Goal: Navigation & Orientation: Find specific page/section

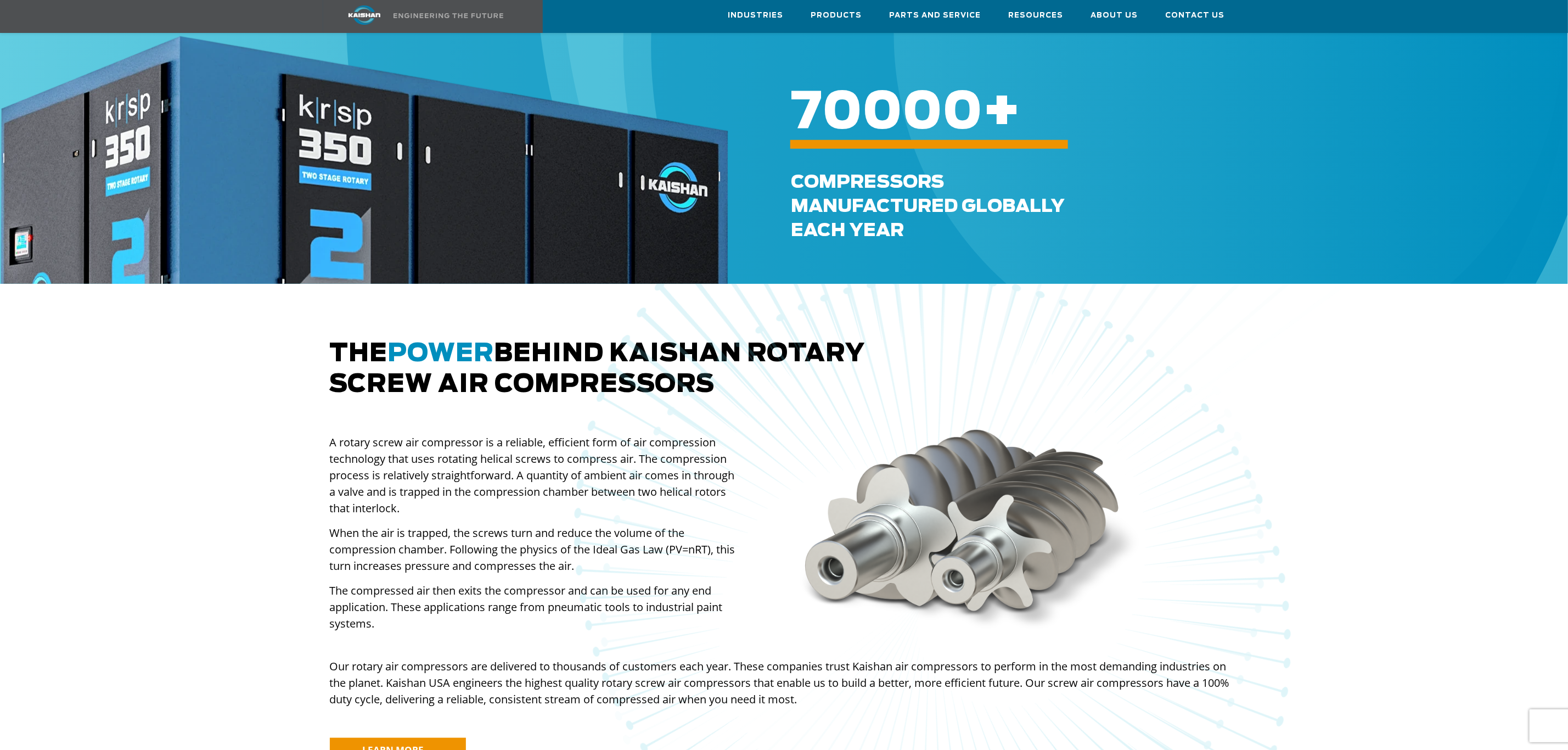
scroll to position [165, 0]
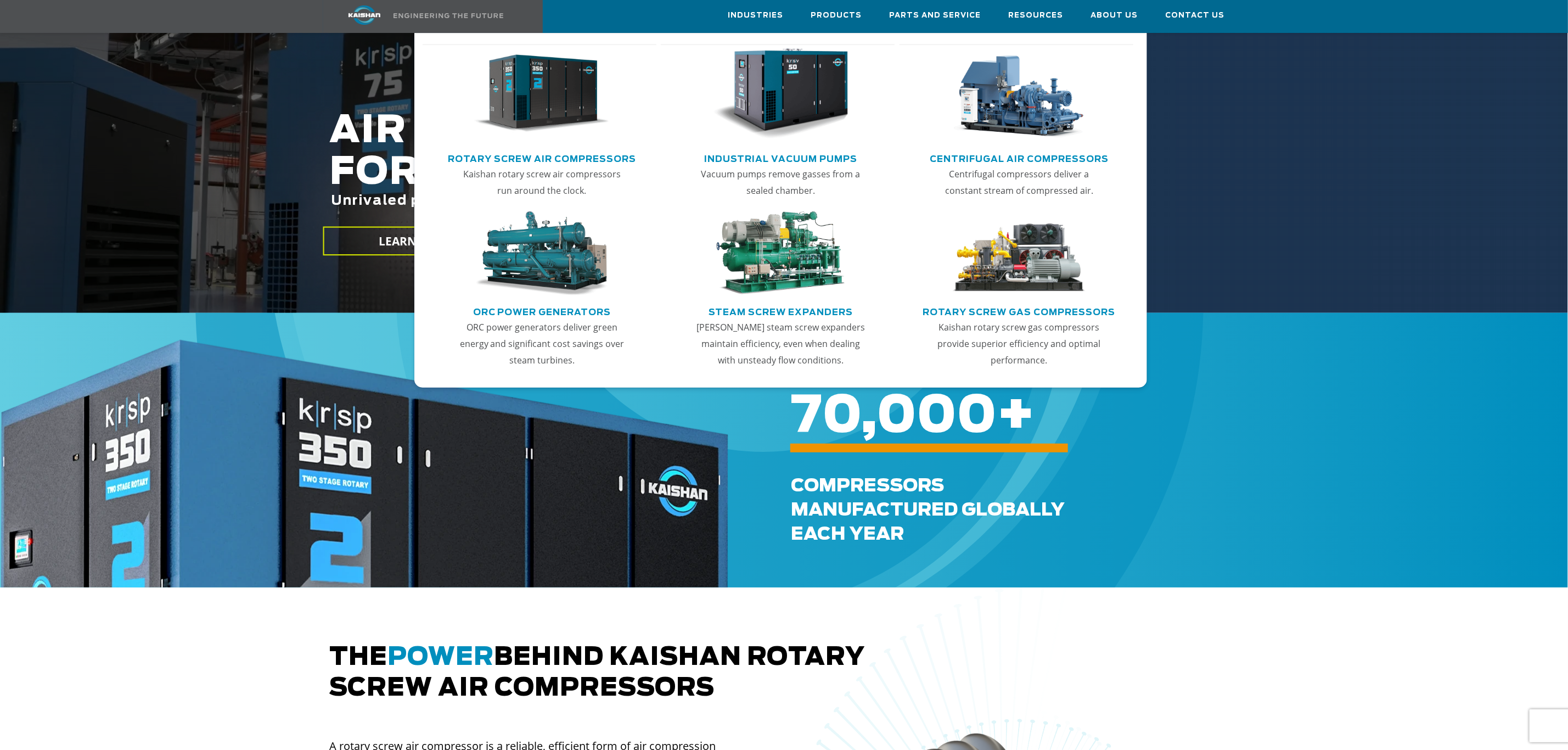
click at [545, 98] on img "Main menu" at bounding box center [542, 93] width 135 height 91
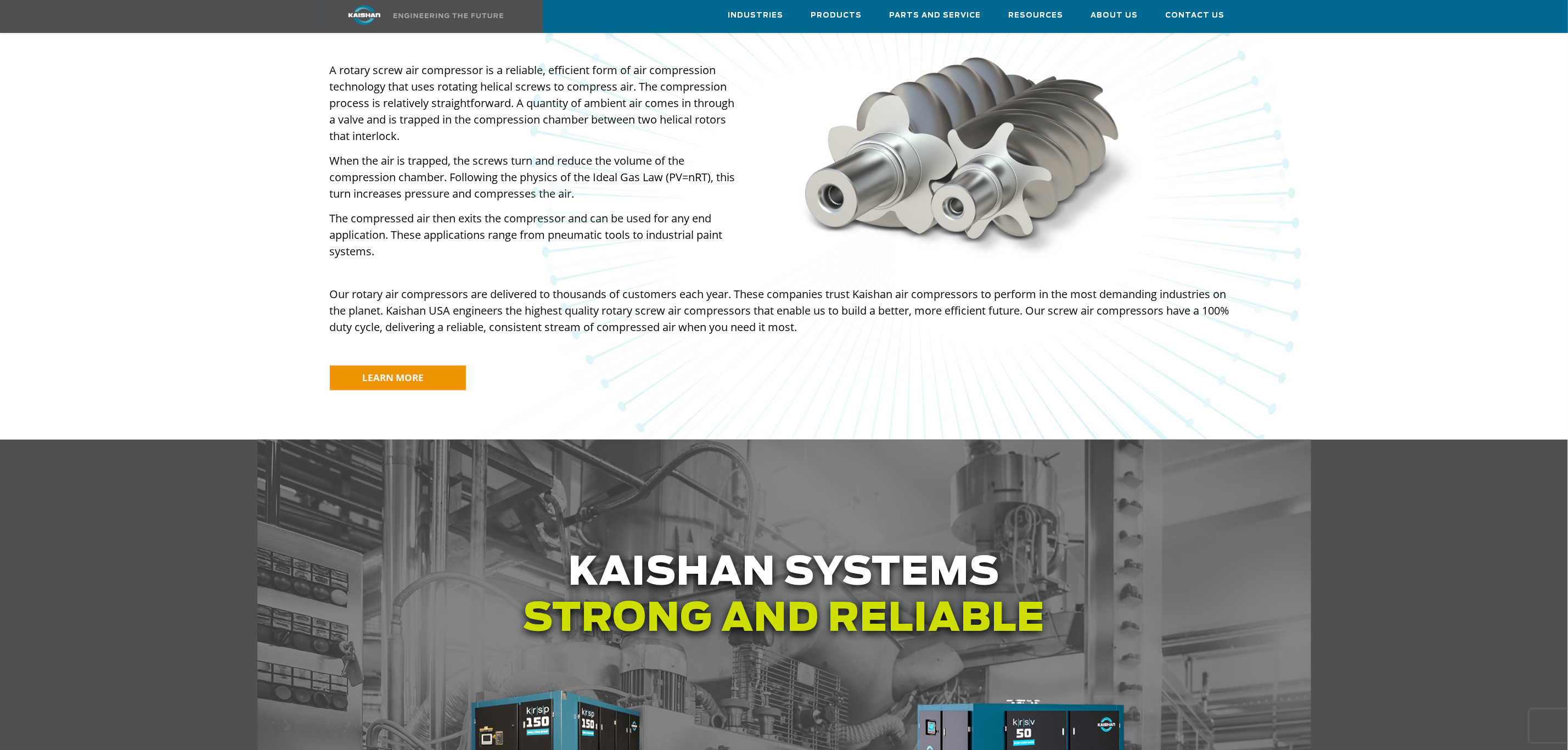
scroll to position [658, 0]
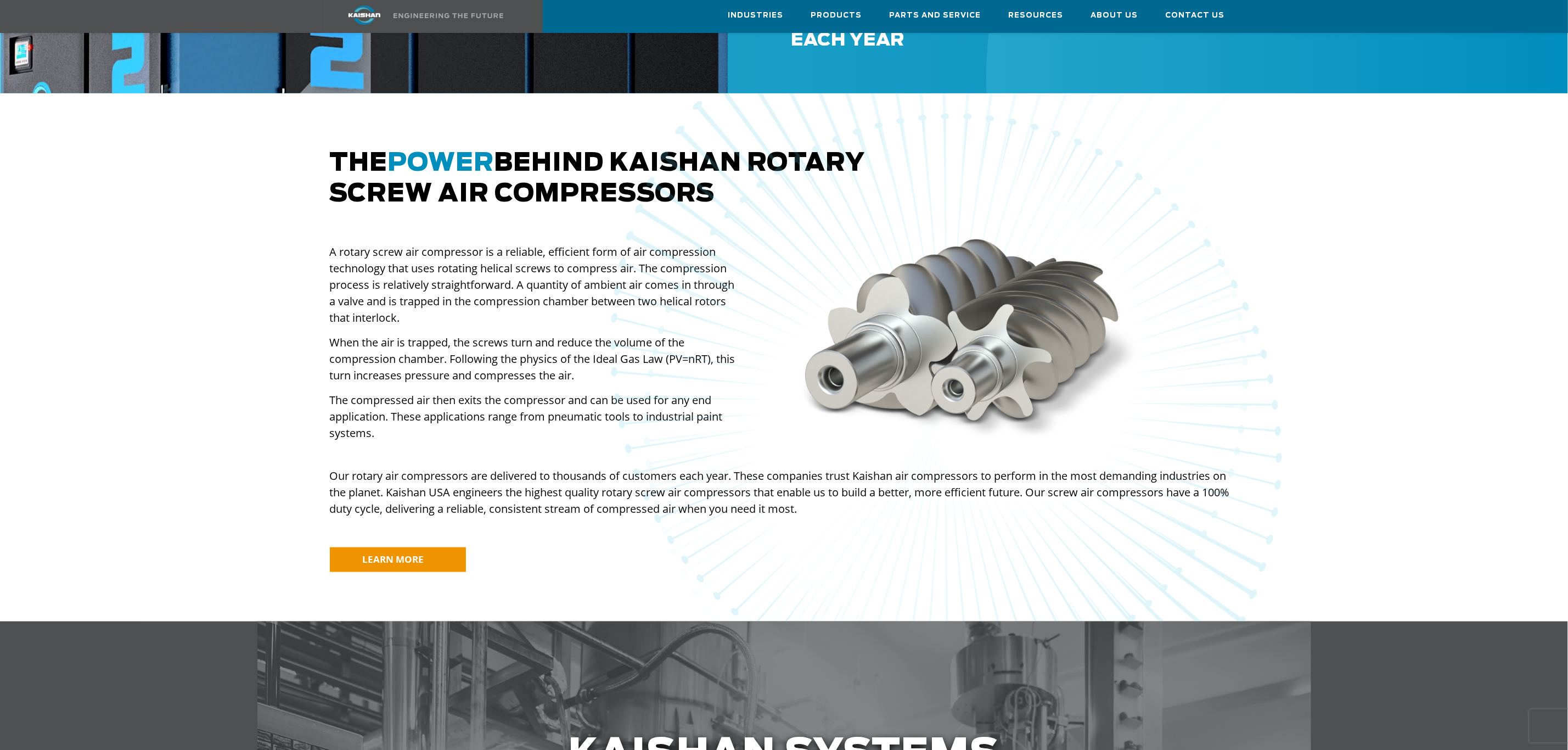
drag, startPoint x: 1388, startPoint y: 283, endPoint x: 1214, endPoint y: 419, distance: 220.8
click at [1389, 282] on img at bounding box center [945, 401] width 1370 height 1349
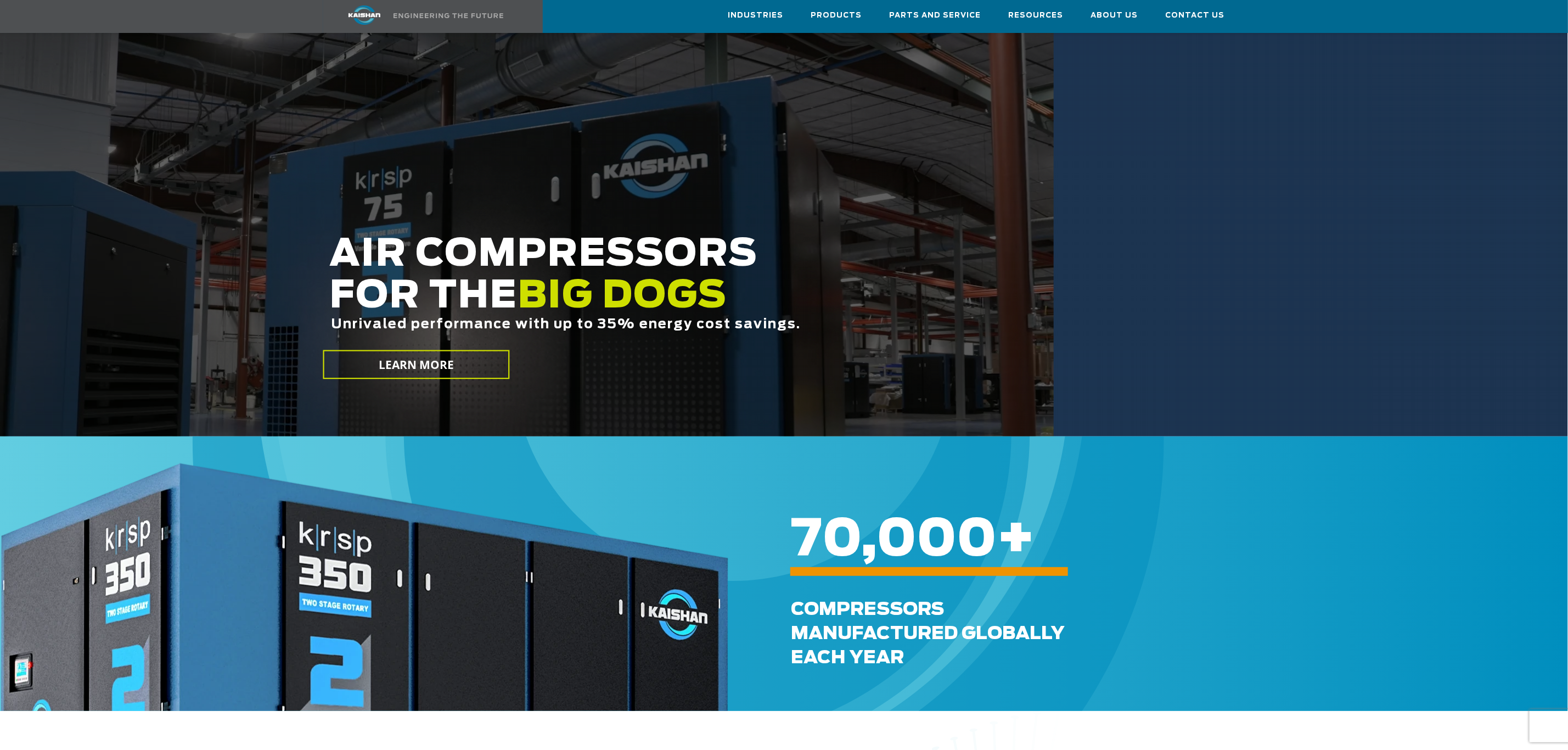
scroll to position [0, 0]
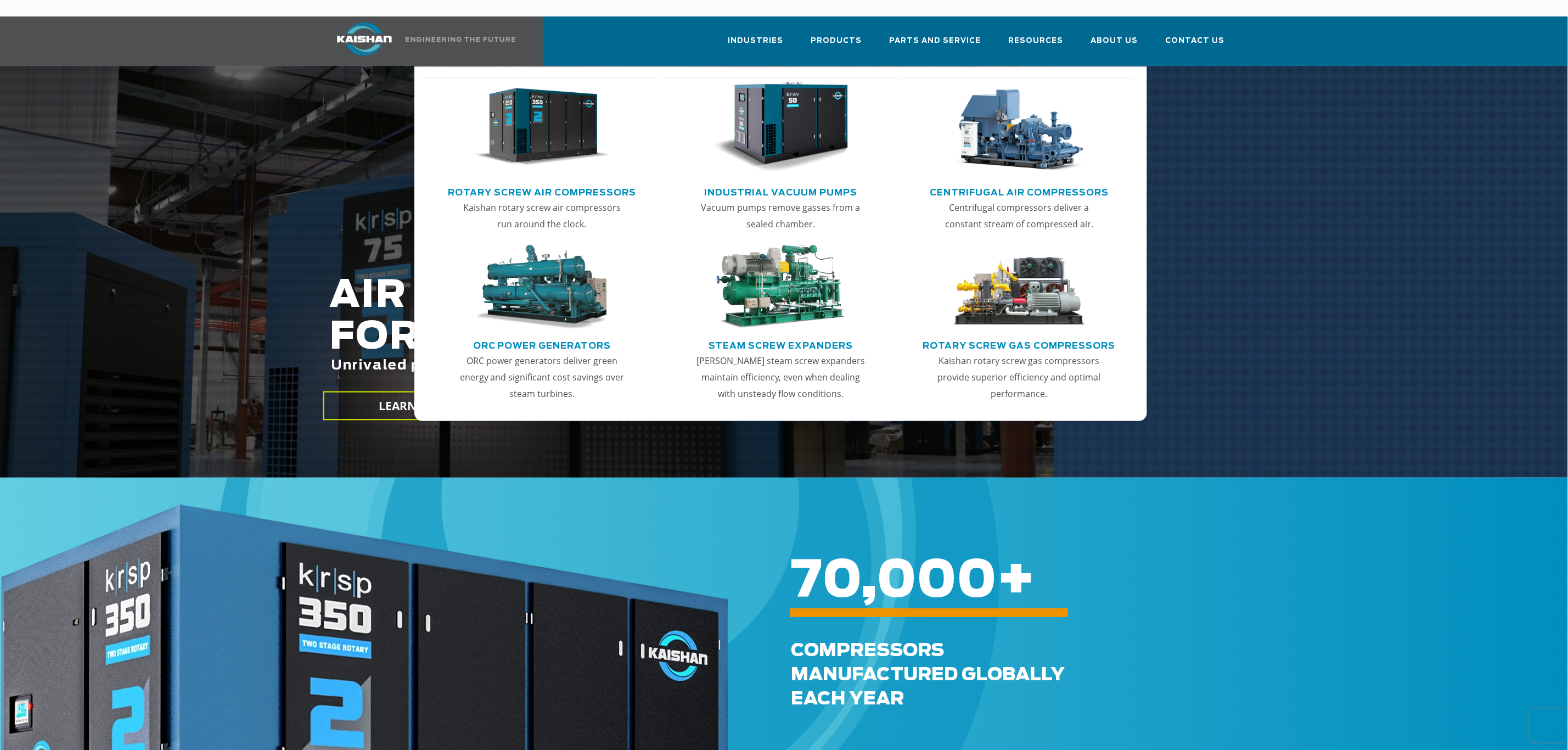
click at [559, 122] on img "Main menu" at bounding box center [542, 127] width 135 height 91
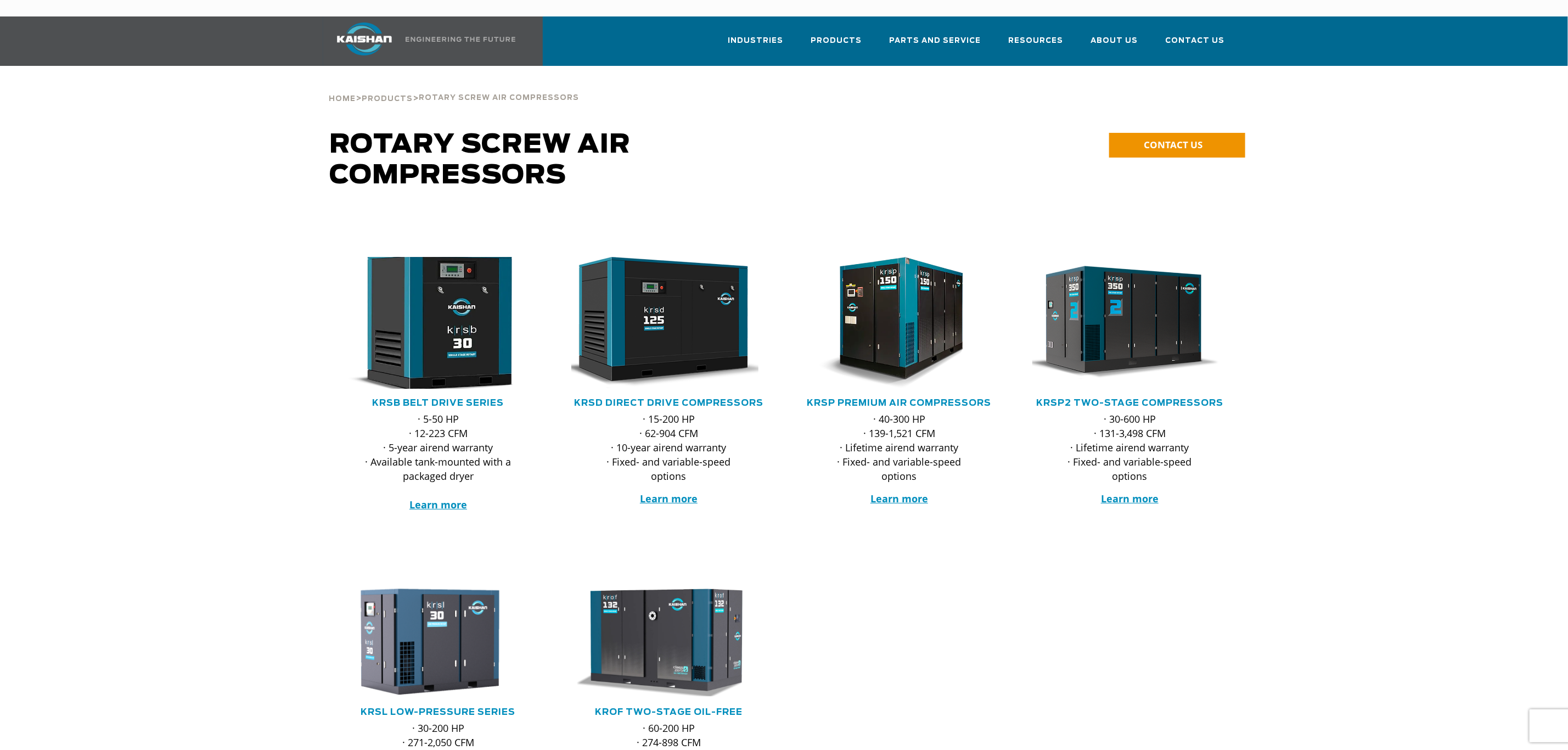
click at [438, 323] on img at bounding box center [430, 323] width 216 height 145
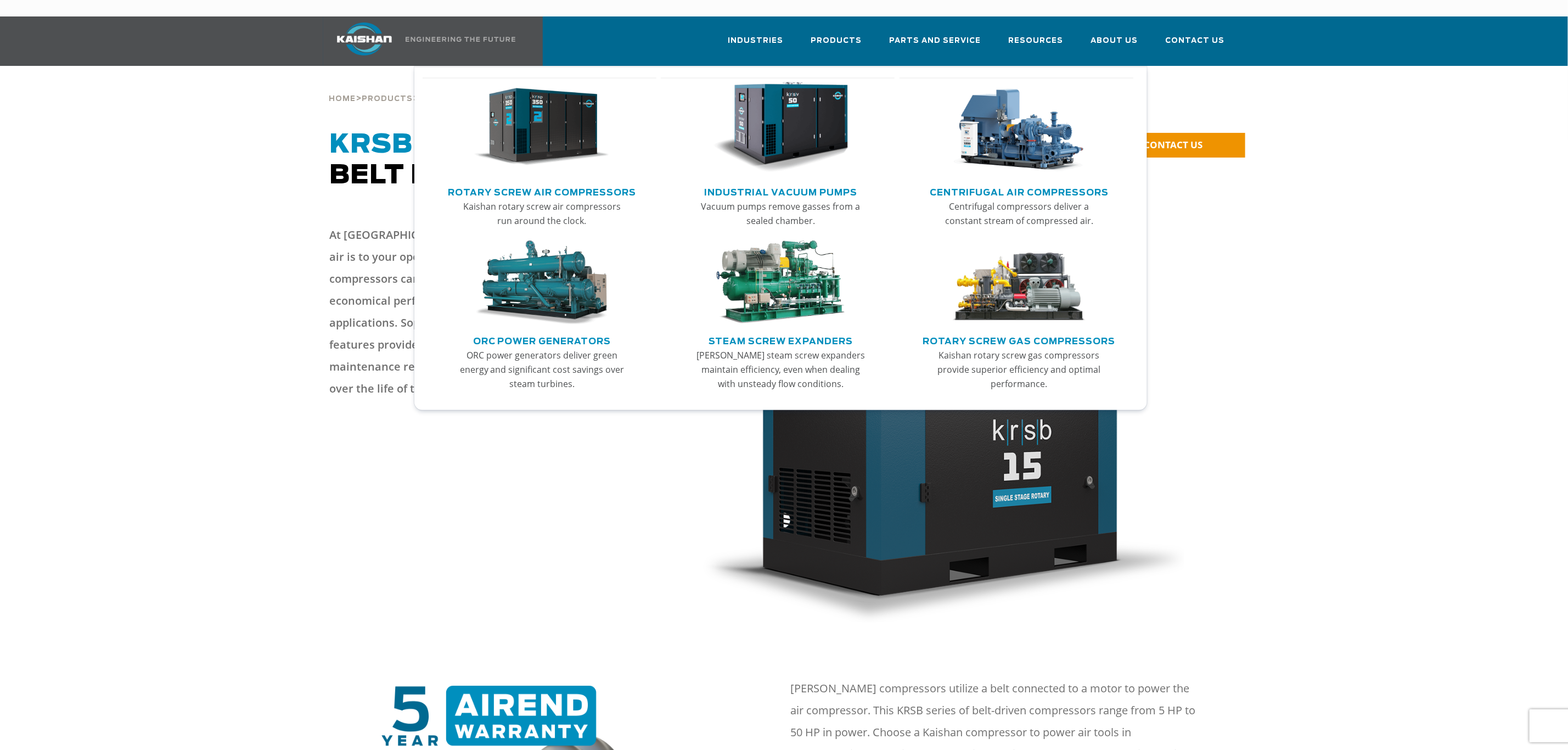
click at [538, 116] on img "Main menu" at bounding box center [542, 127] width 135 height 91
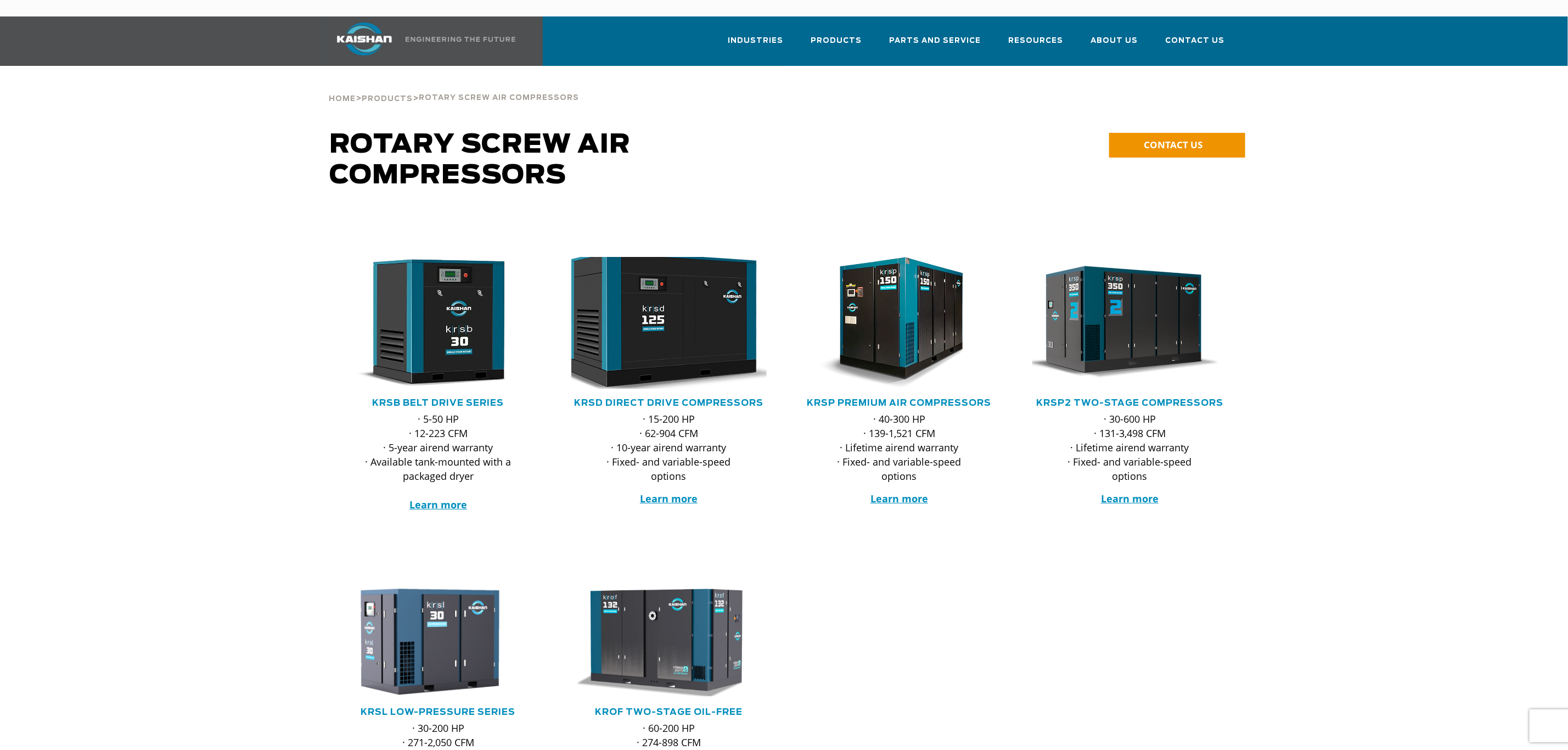
click at [659, 295] on img at bounding box center [661, 323] width 216 height 145
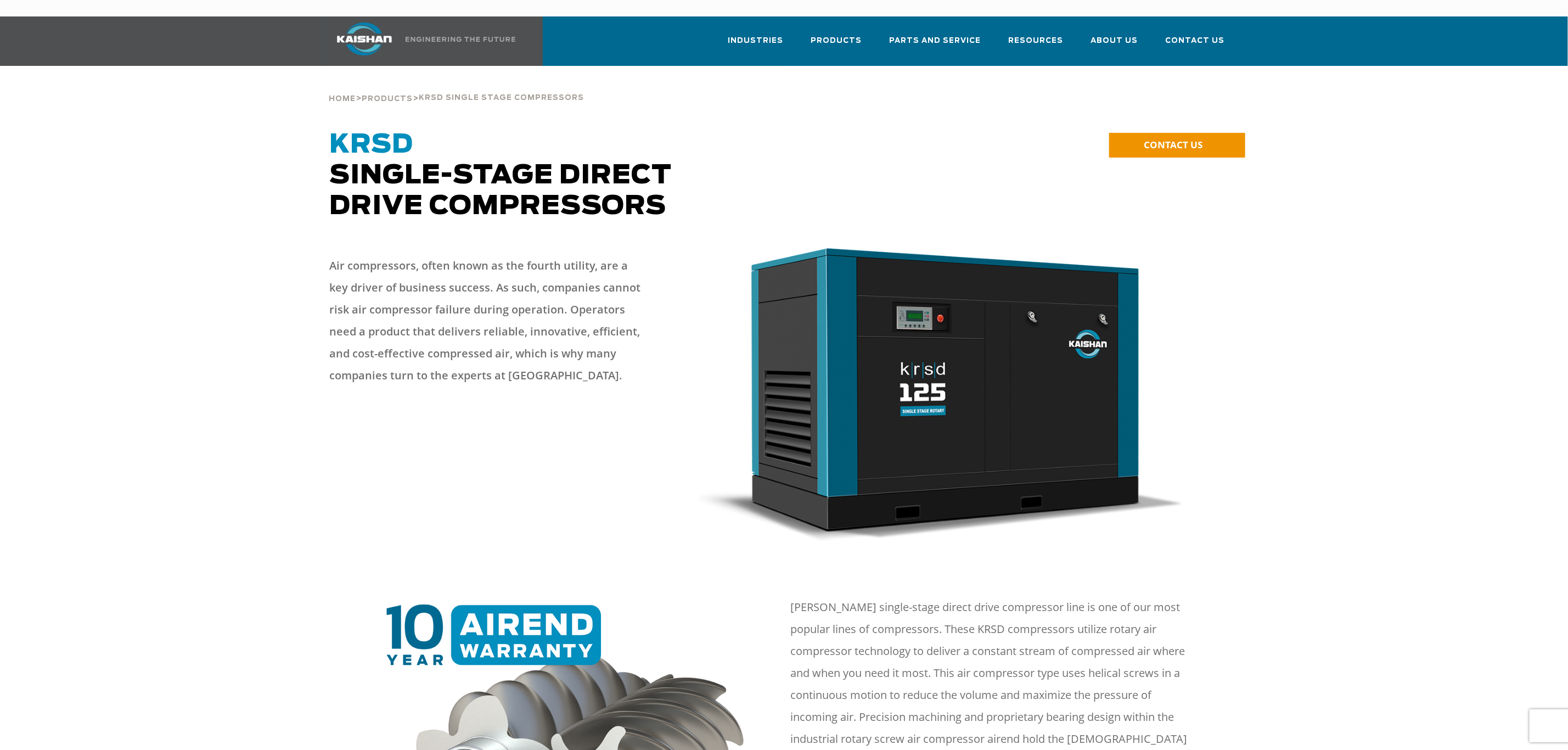
click at [1331, 160] on div at bounding box center [784, 186] width 1443 height 114
